Goal: Find specific page/section: Find specific page/section

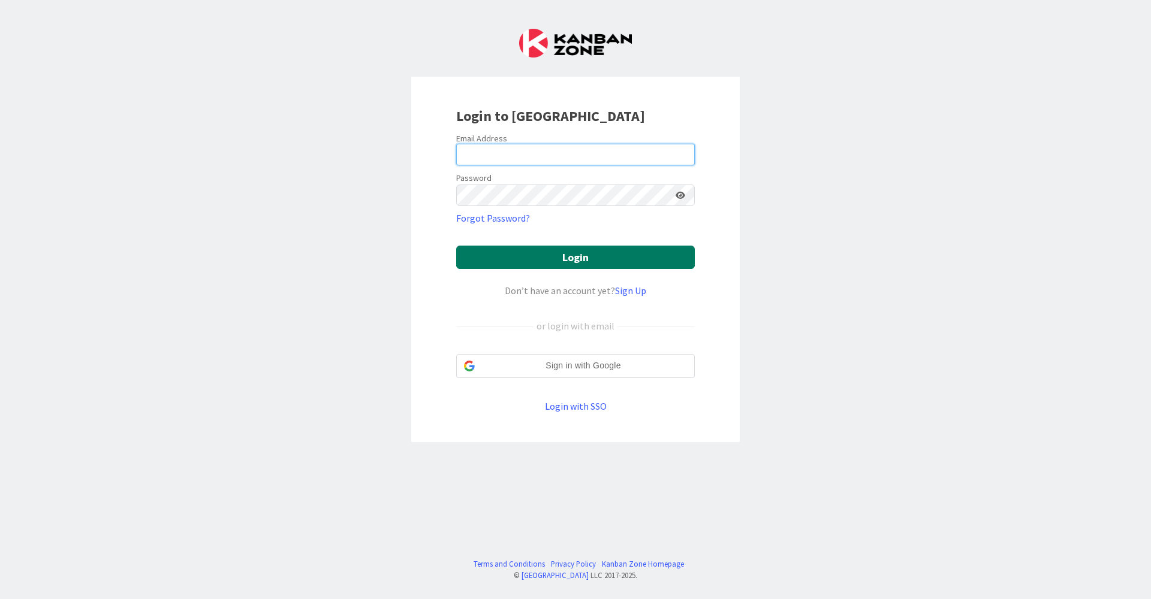
type input "[EMAIL_ADDRESS][DOMAIN_NAME]"
click at [549, 249] on button "Login" at bounding box center [575, 257] width 239 height 23
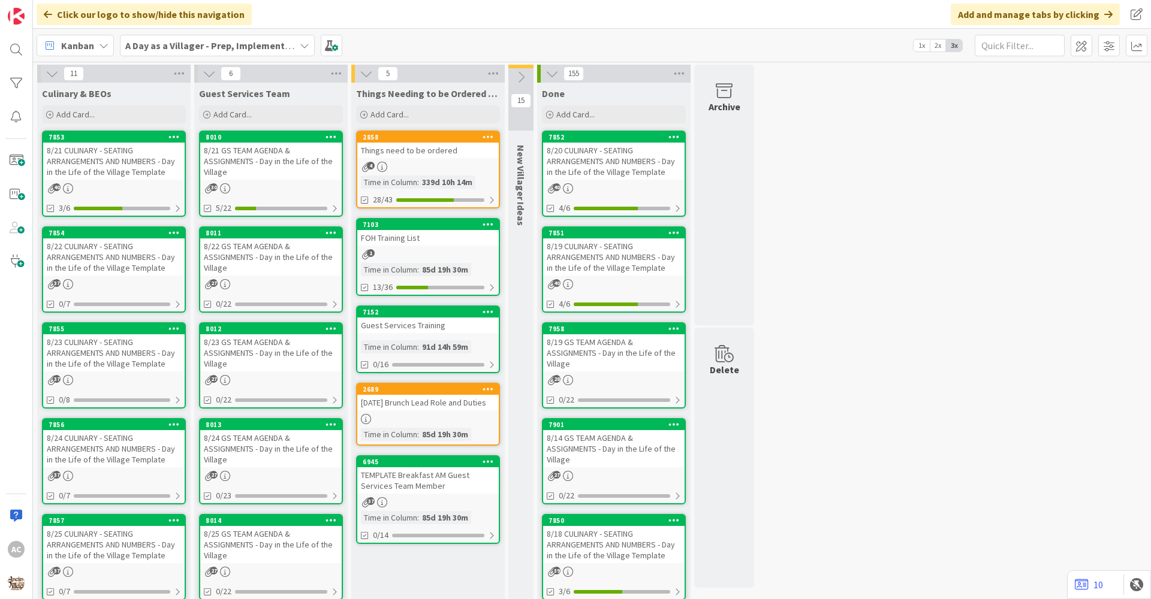
click at [147, 176] on div "8/21 CULINARY - SEATING ARRANGEMENTS AND NUMBERS - Day in the Life of the Villa…" at bounding box center [113, 161] width 141 height 37
